Goal: Information Seeking & Learning: Learn about a topic

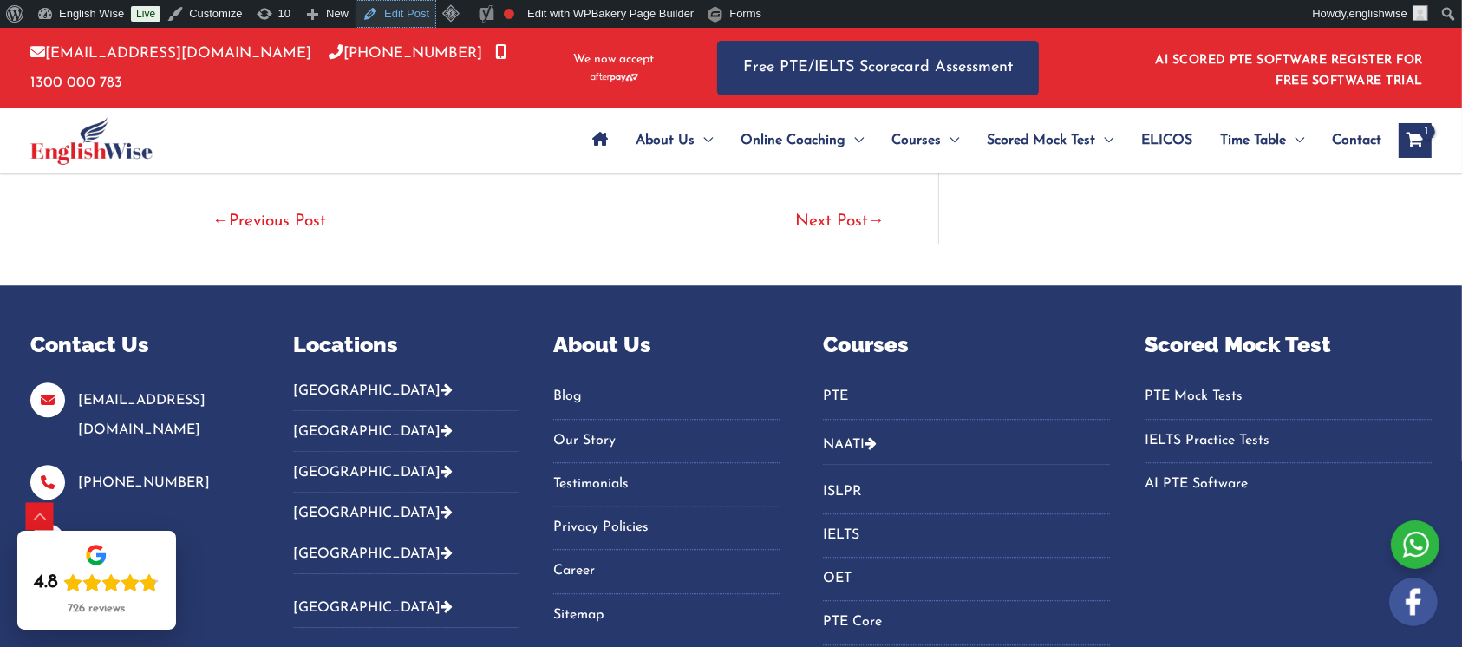
scroll to position [4570, 0]
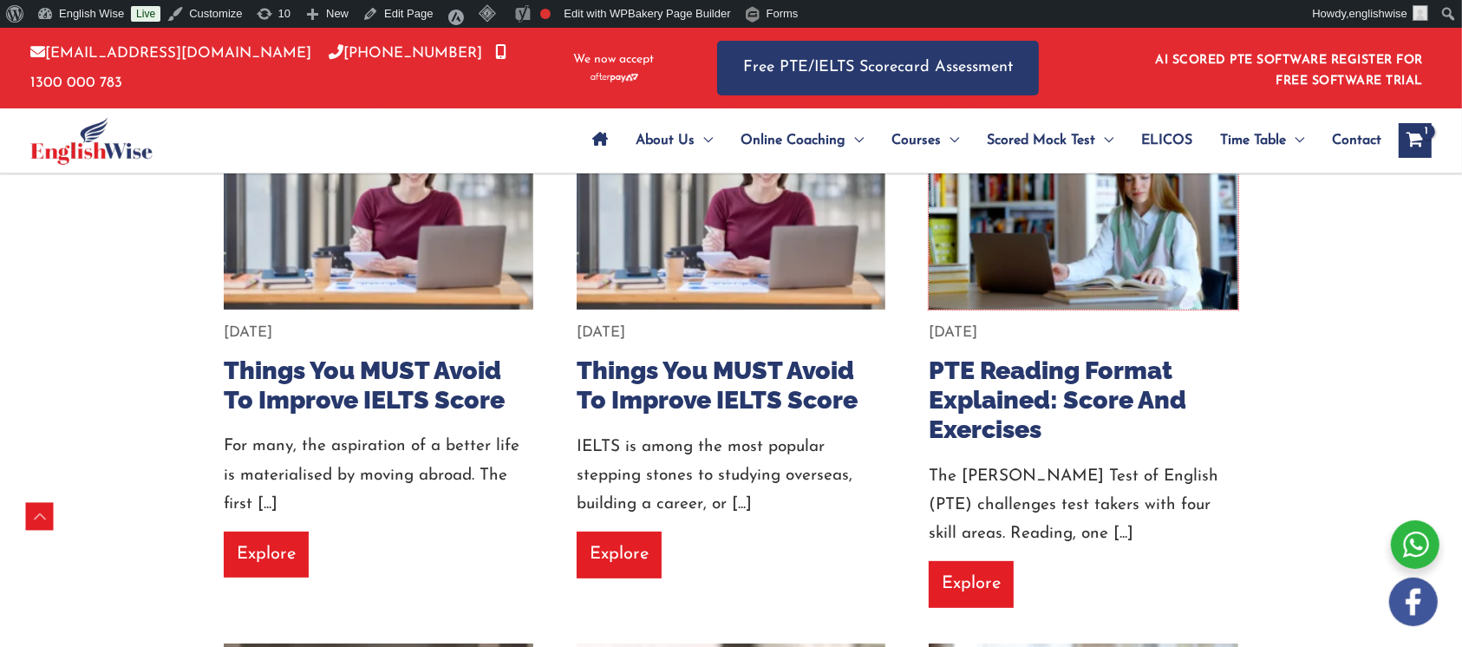
scroll to position [436, 0]
